Goal: Navigation & Orientation: Understand site structure

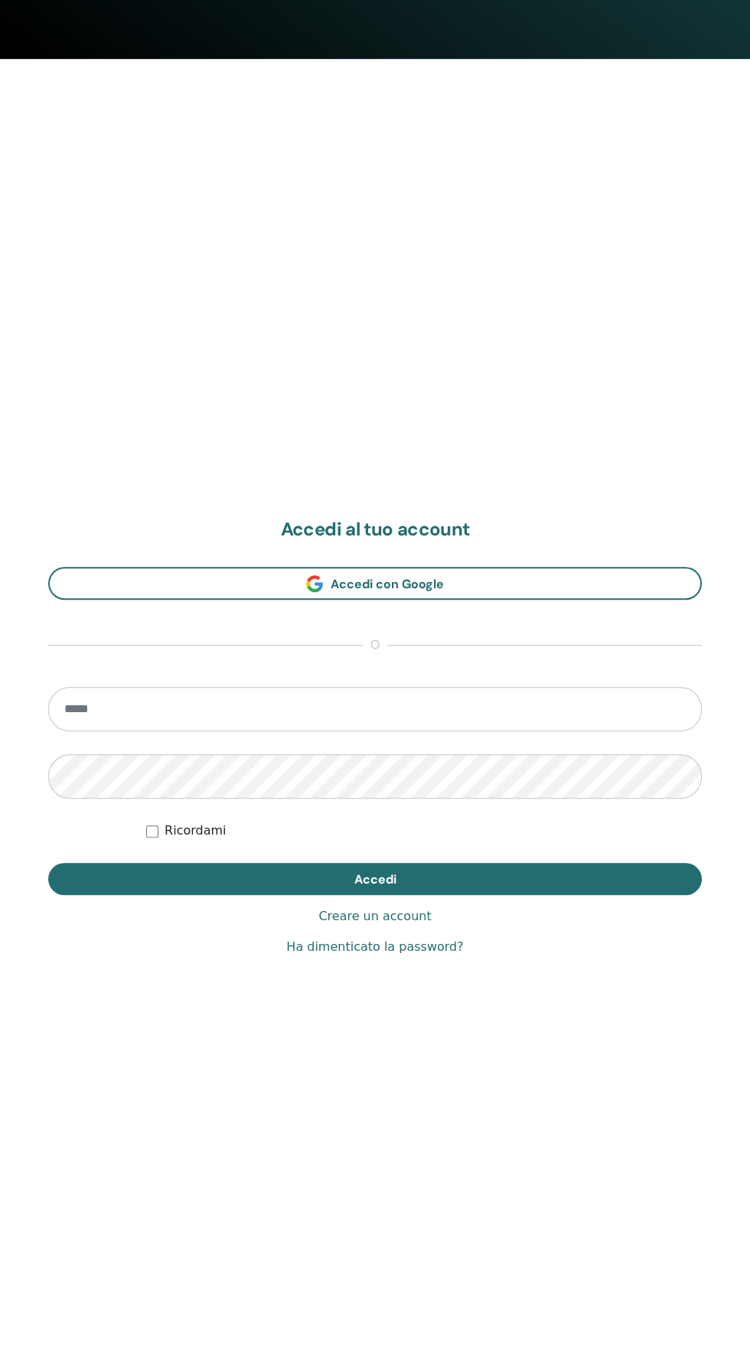
scroll to position [1329, 0]
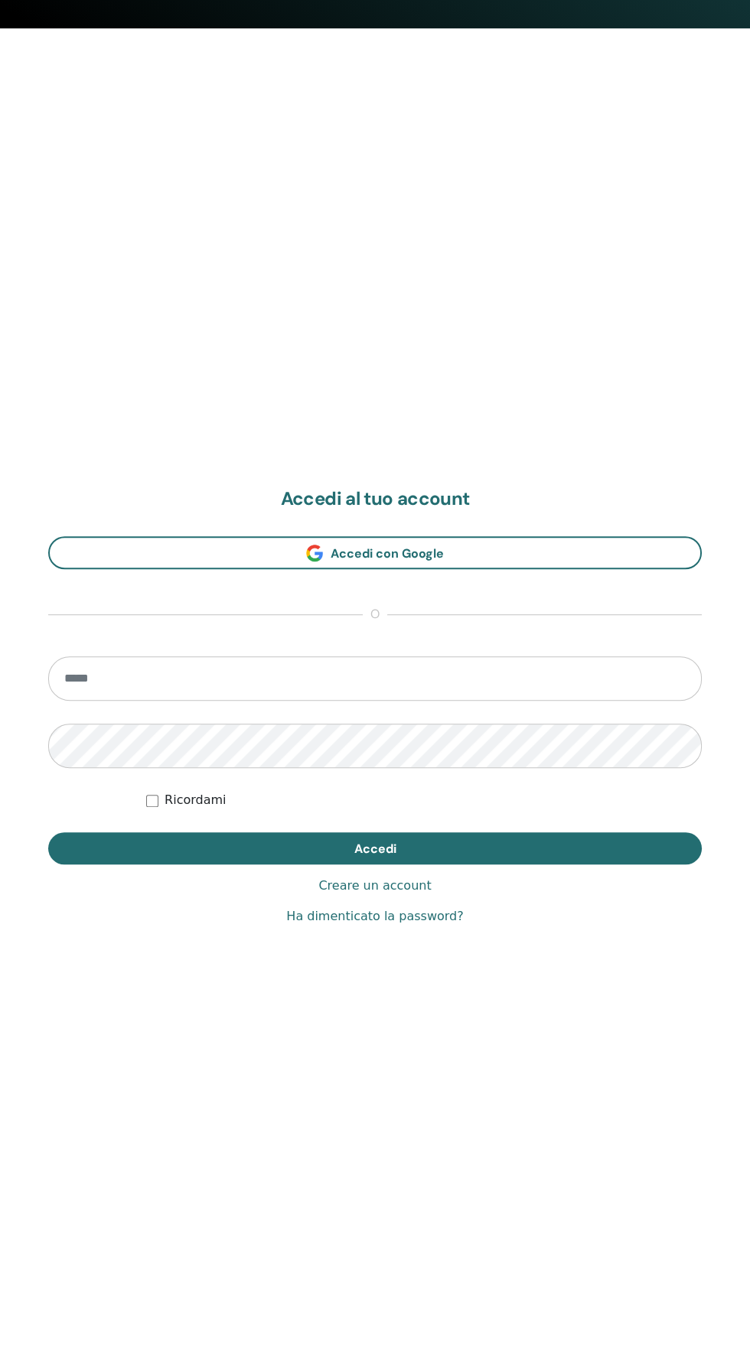
click at [67, 685] on input "email" at bounding box center [374, 678] width 653 height 44
type input "**********"
click at [48, 832] on button "Accedi" at bounding box center [374, 848] width 653 height 32
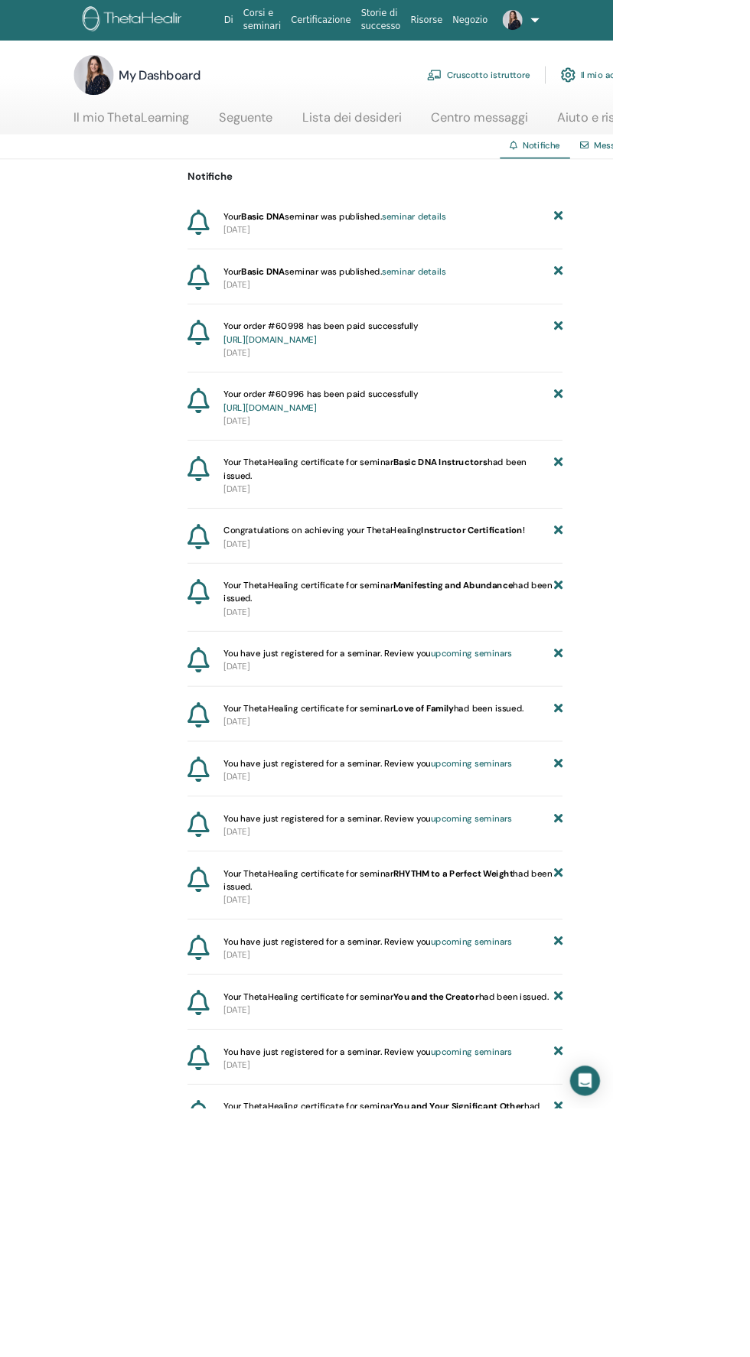
click at [551, 99] on link "Cruscotto istruttore" at bounding box center [585, 92] width 126 height 34
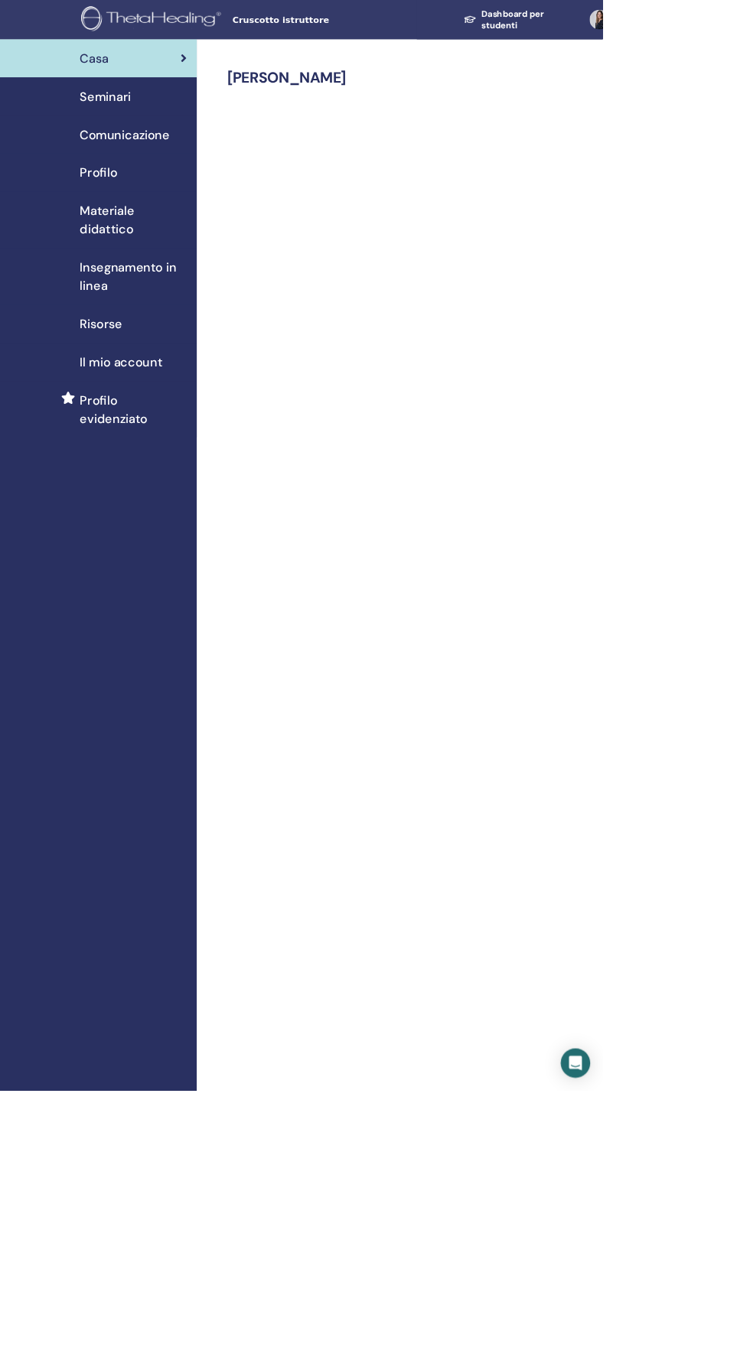
click at [89, 170] on div "Comunicazione" at bounding box center [122, 167] width 220 height 23
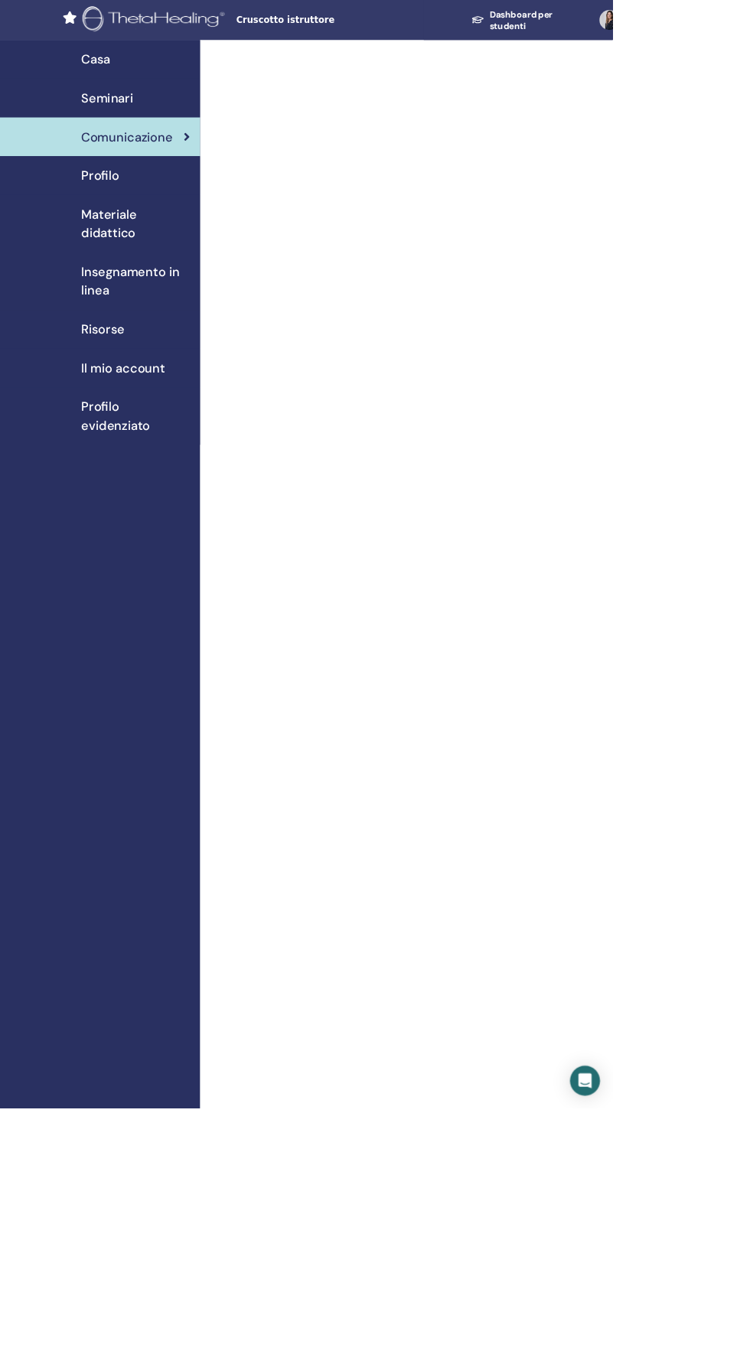
click at [76, 239] on link "Materiale didattico" at bounding box center [122, 274] width 245 height 70
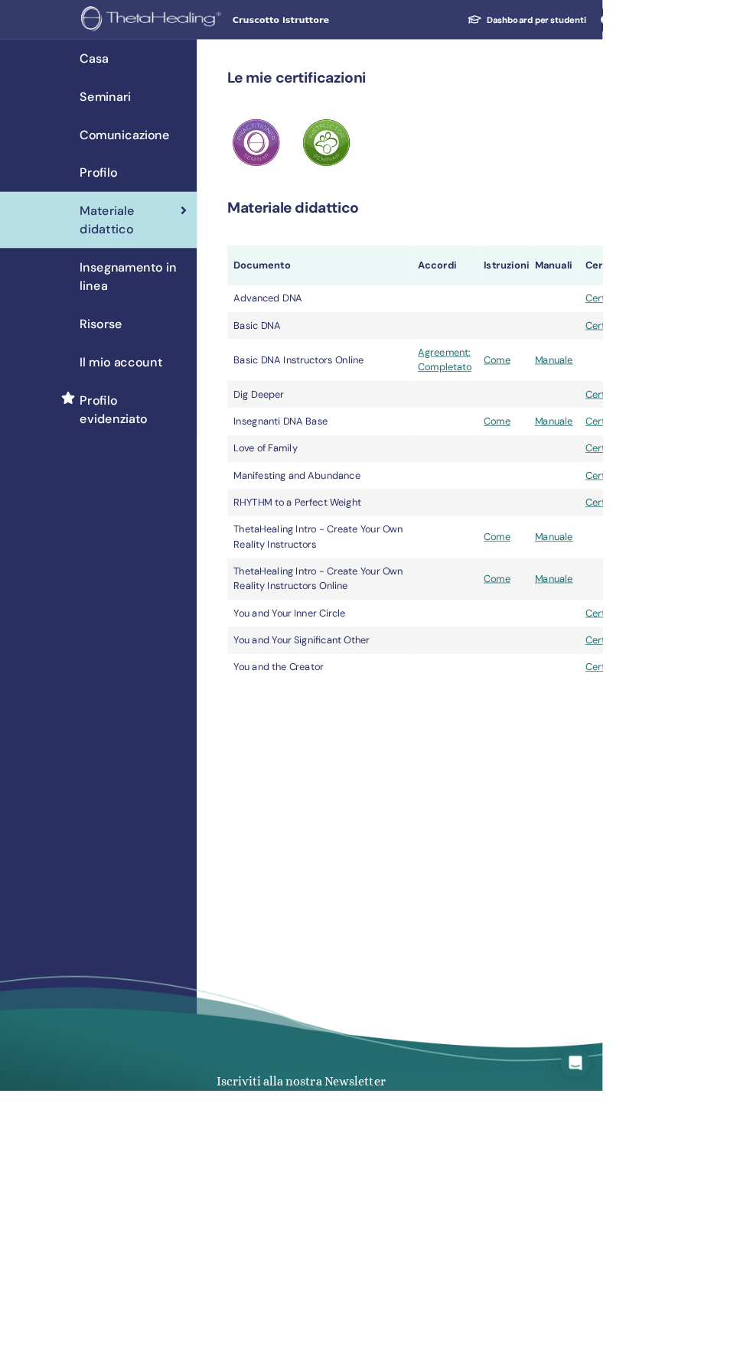
click at [116, 215] on span "Profilo" at bounding box center [122, 214] width 47 height 23
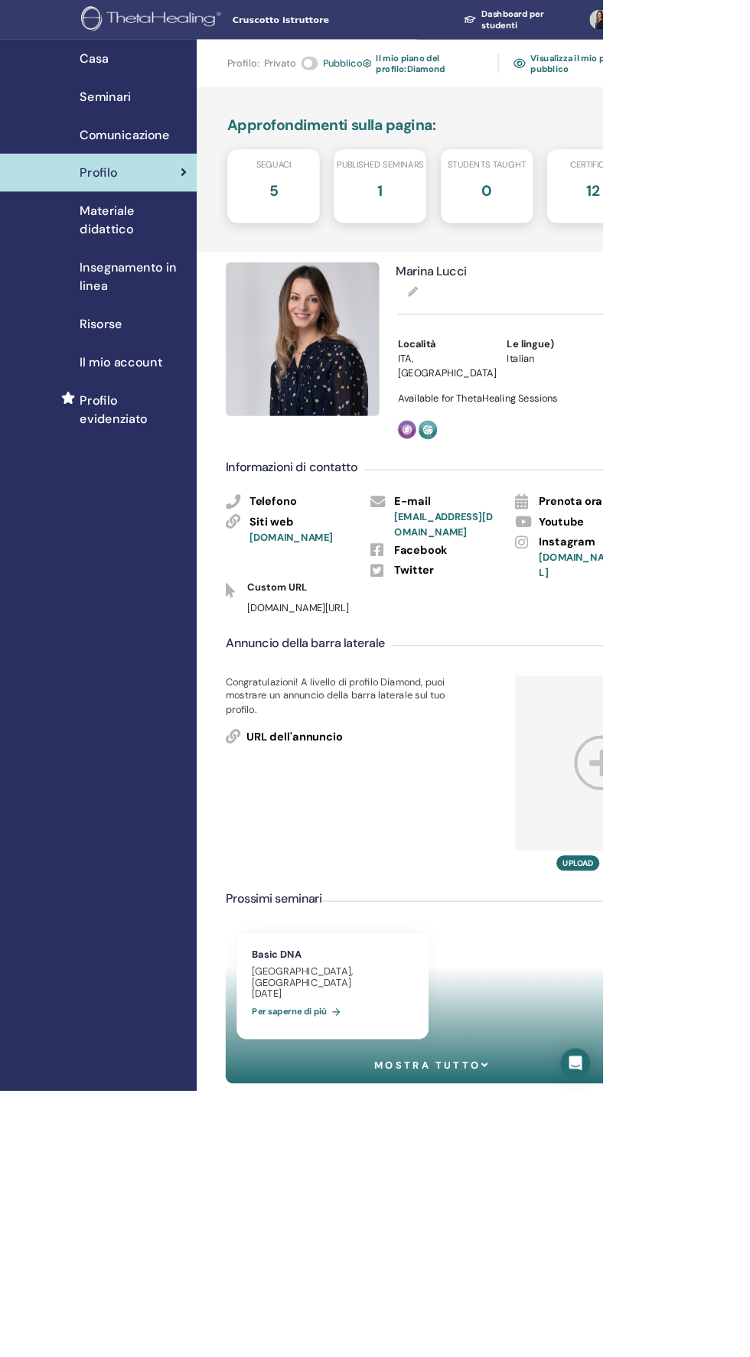
click at [97, 174] on div "Comunicazione" at bounding box center [122, 167] width 220 height 23
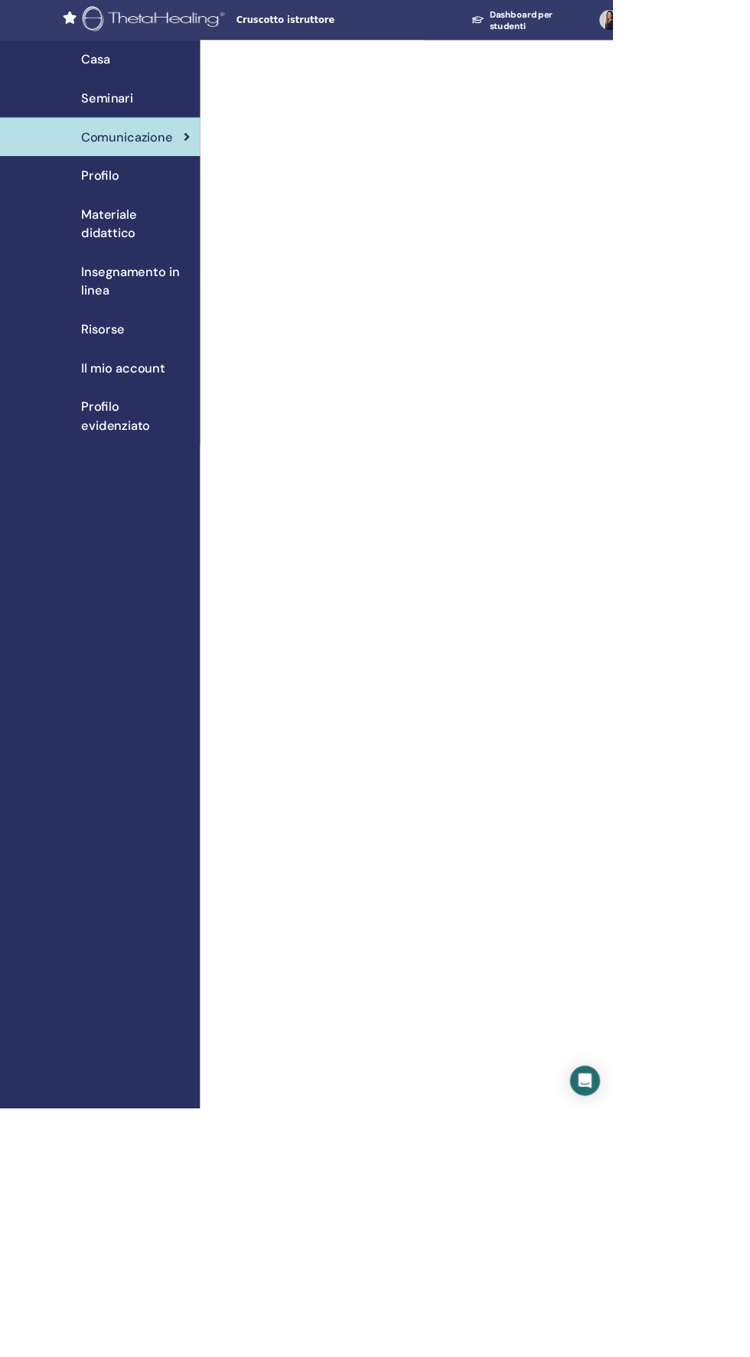
click at [96, 129] on div "Seminari" at bounding box center [122, 120] width 220 height 23
